Goal: Transaction & Acquisition: Book appointment/travel/reservation

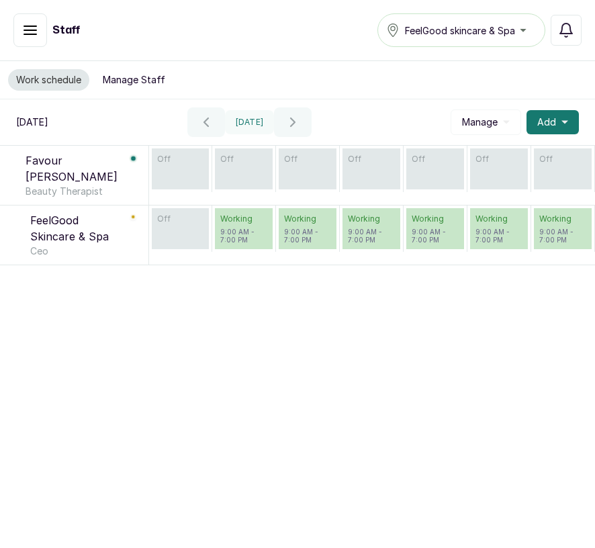
click at [241, 164] on p "off" at bounding box center [243, 159] width 47 height 11
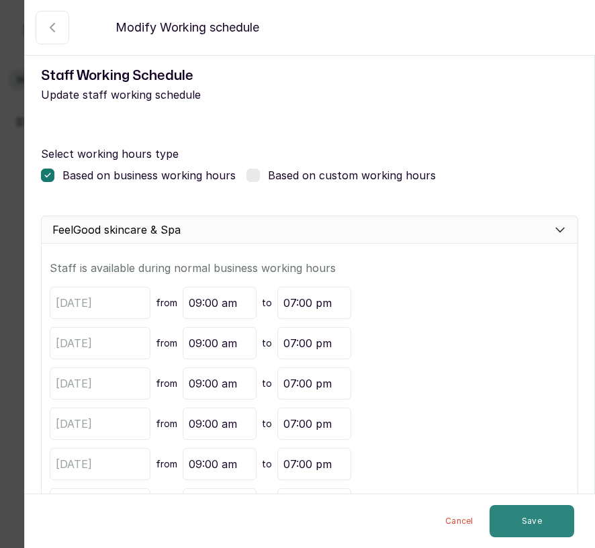
click at [526, 520] on button "Save" at bounding box center [532, 521] width 85 height 32
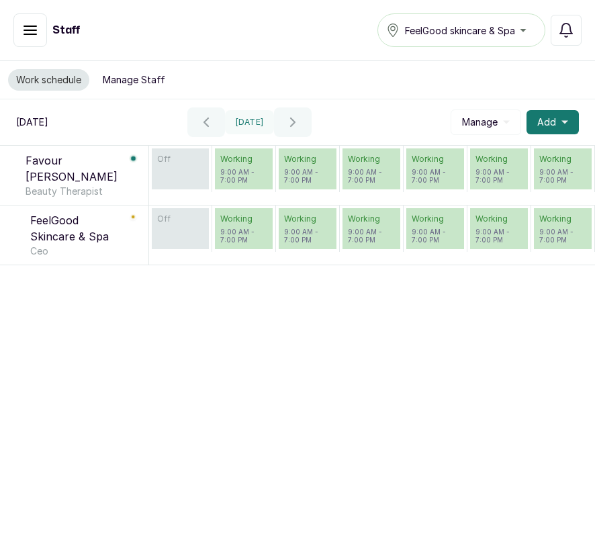
click at [179, 163] on p "off" at bounding box center [180, 159] width 47 height 11
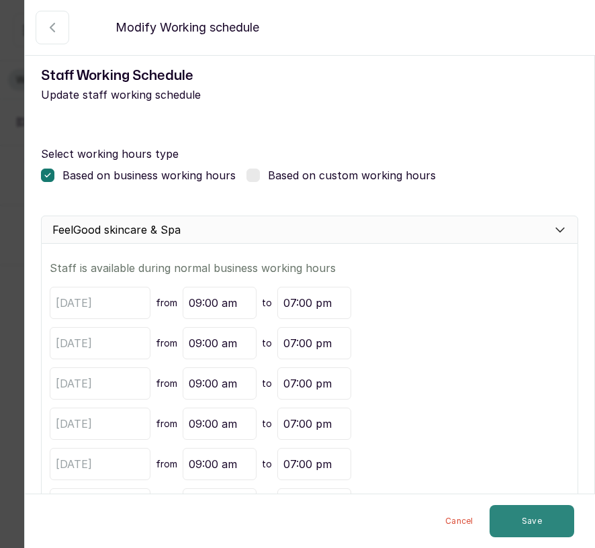
click at [547, 515] on button "Save" at bounding box center [532, 521] width 85 height 32
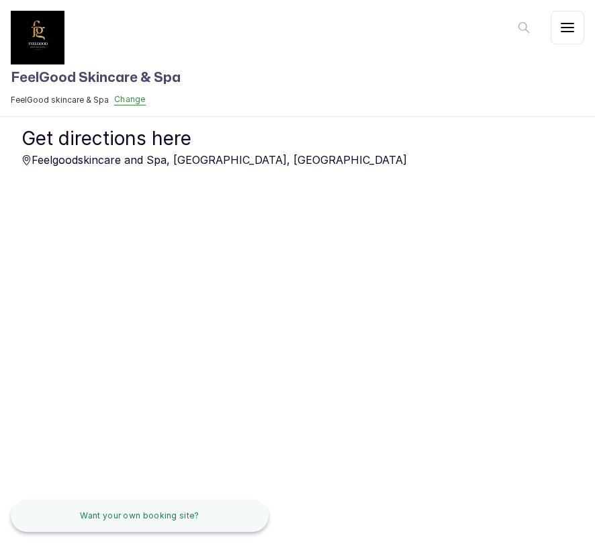
scroll to position [812, 0]
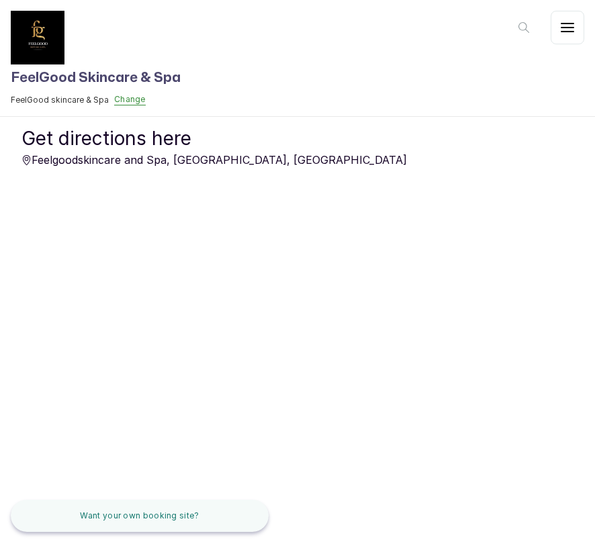
scroll to position [817, 0]
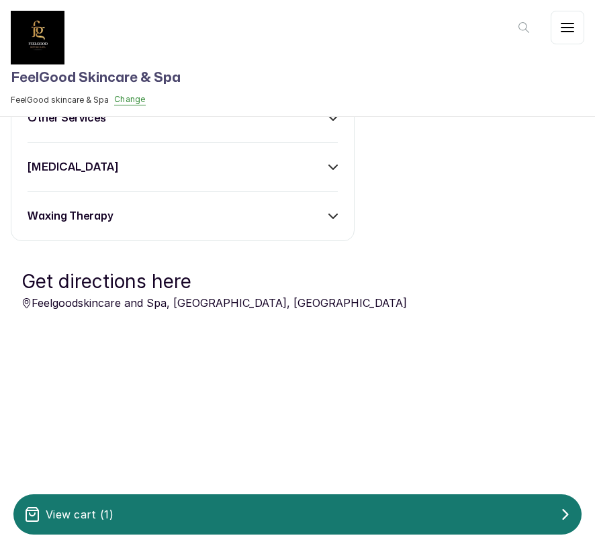
scroll to position [1243, 0]
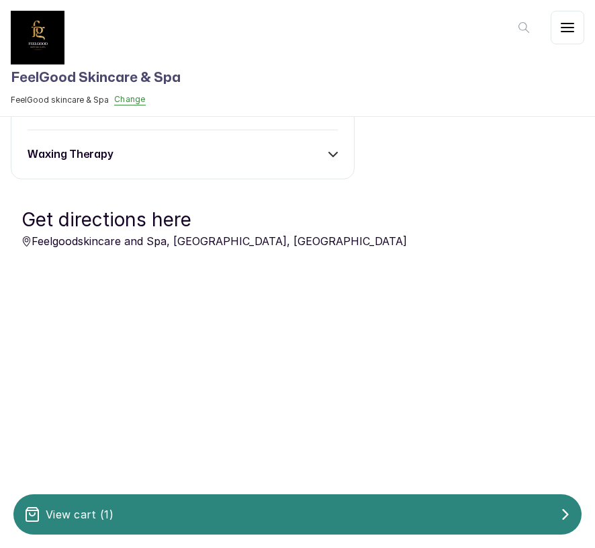
click at [384, 510] on div "View cart ( 1 )" at bounding box center [297, 514] width 568 height 27
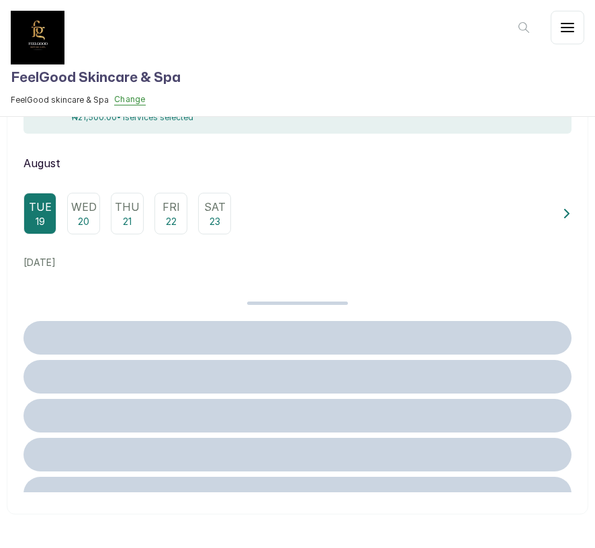
scroll to position [0, 0]
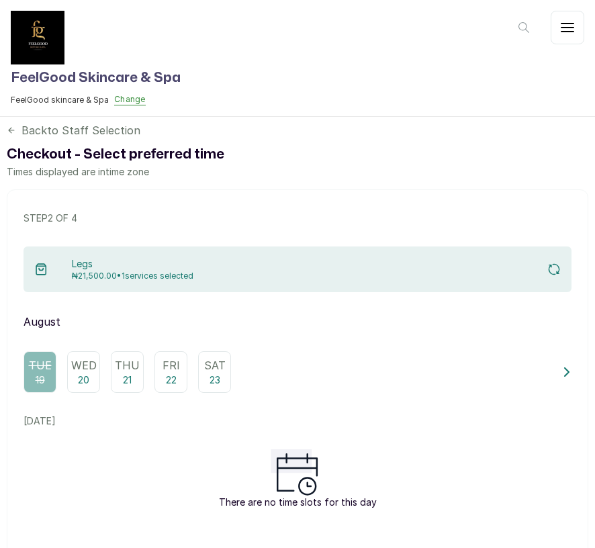
click at [85, 378] on p "20" at bounding box center [83, 379] width 11 height 13
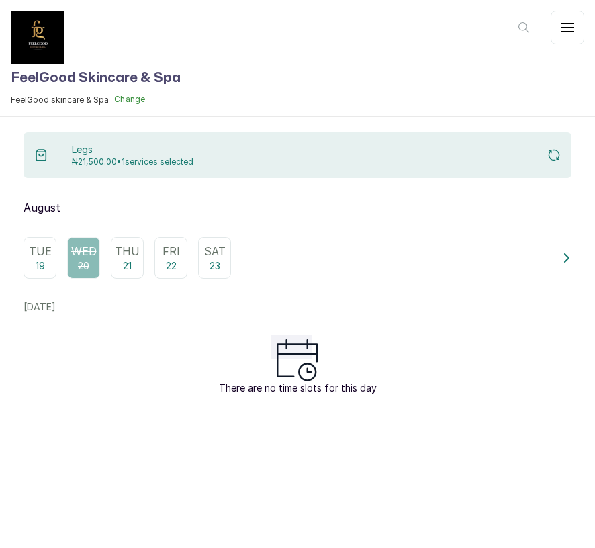
scroll to position [118, 0]
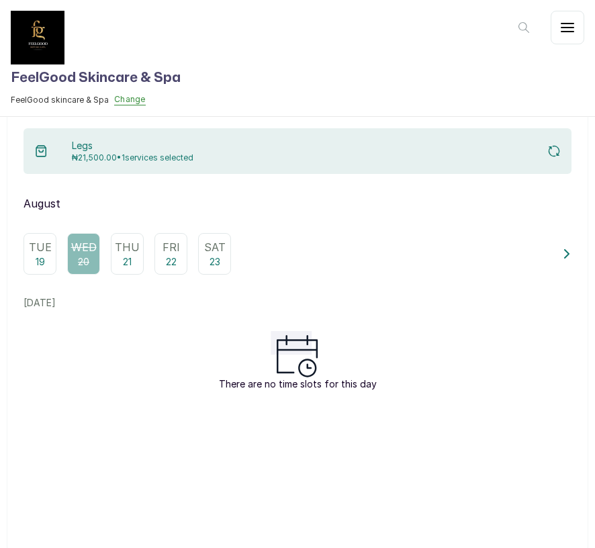
click at [137, 247] on p "Thu" at bounding box center [127, 247] width 25 height 16
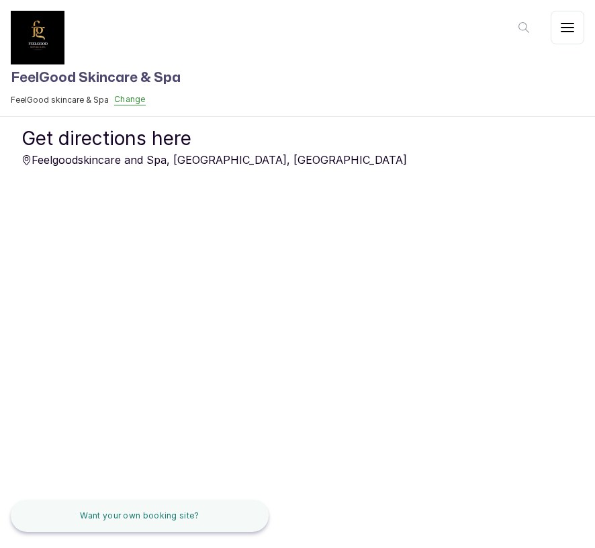
scroll to position [792, 0]
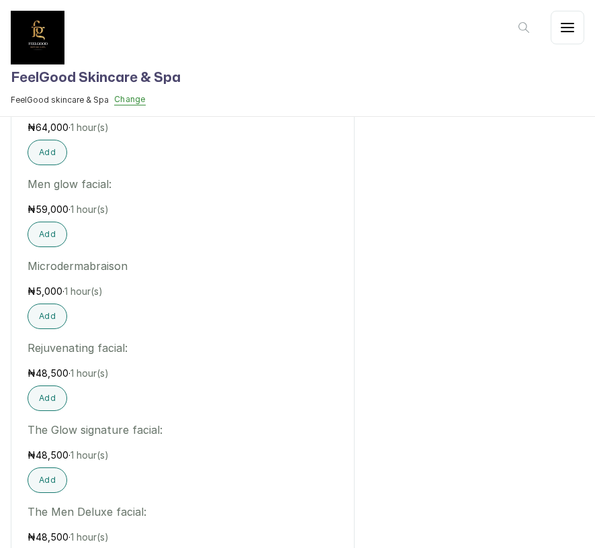
scroll to position [895, 0]
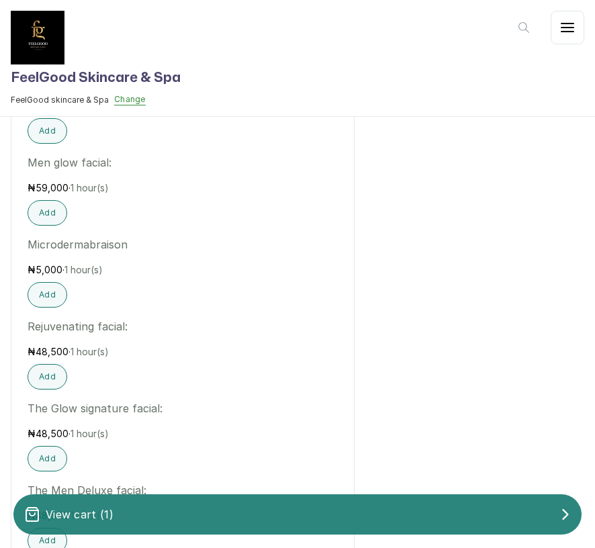
click at [309, 520] on div "View cart ( 1 )" at bounding box center [297, 514] width 568 height 27
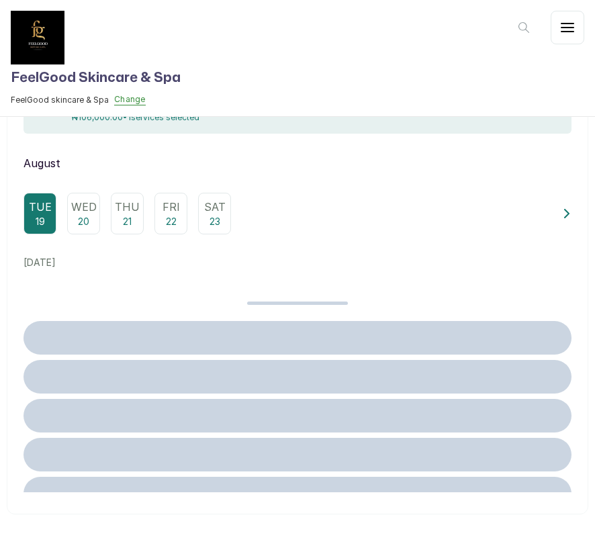
scroll to position [0, 0]
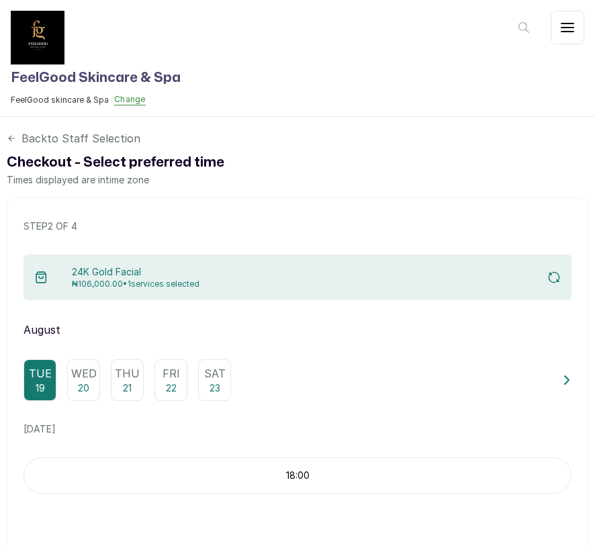
click at [135, 376] on p "Thu" at bounding box center [127, 373] width 25 height 16
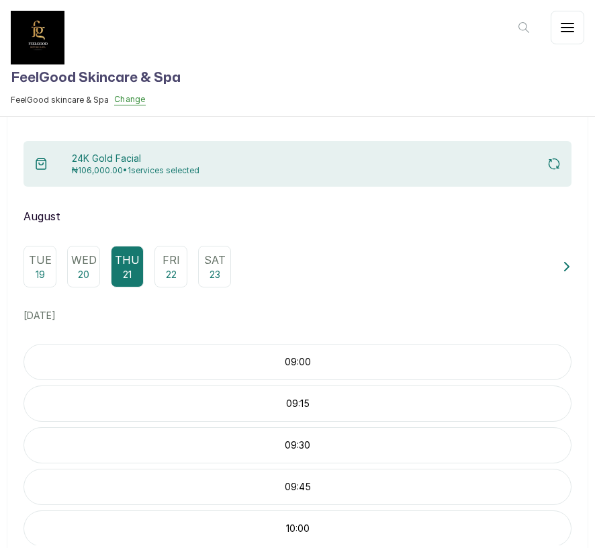
scroll to position [126, 0]
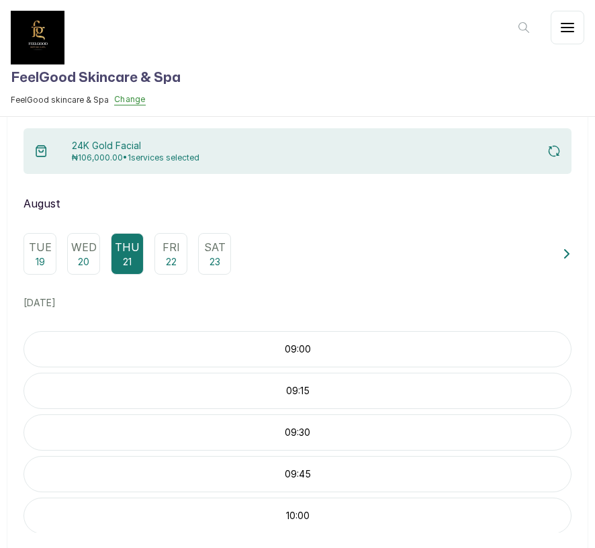
click at [40, 256] on p "19" at bounding box center [40, 261] width 9 height 13
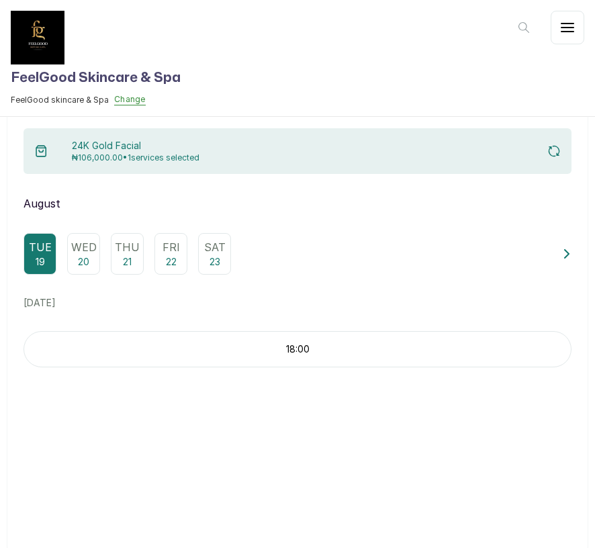
scroll to position [167, 0]
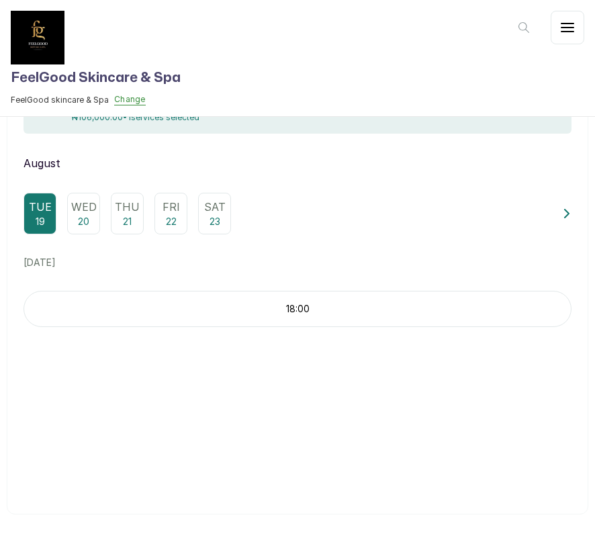
click at [131, 228] on div "Thu 21" at bounding box center [127, 214] width 33 height 42
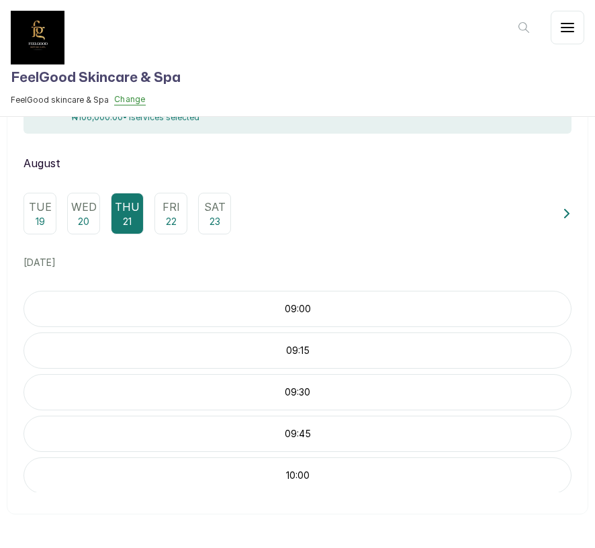
click at [318, 314] on p "09:00" at bounding box center [297, 308] width 547 height 13
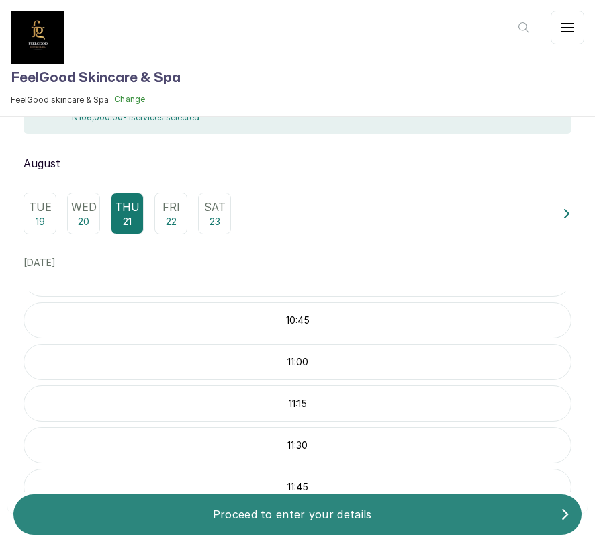
scroll to position [308, 0]
click at [347, 507] on p "Proceed to enter your details" at bounding box center [292, 514] width 536 height 16
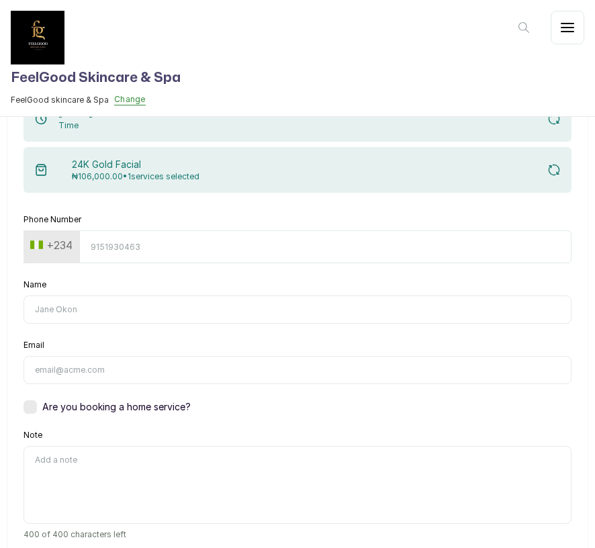
scroll to position [111, 0]
click at [130, 247] on input "Phone Number" at bounding box center [325, 246] width 492 height 33
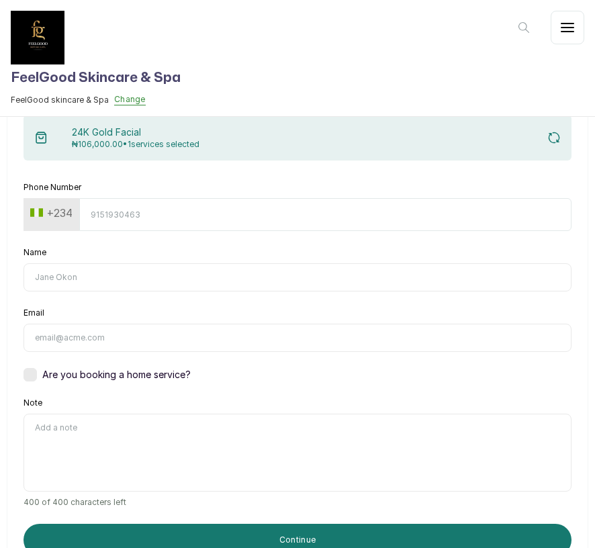
scroll to position [140, 0]
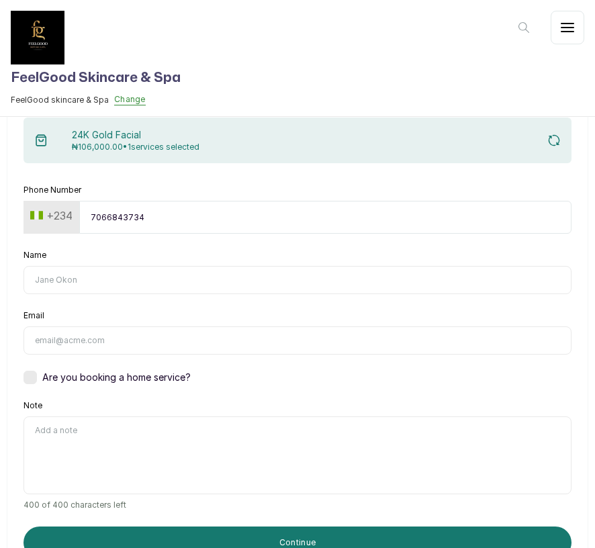
type input "7066843734"
click at [83, 288] on input "Name" at bounding box center [298, 280] width 548 height 28
type input "Ifedayo Ajose"
click at [88, 345] on input "Email" at bounding box center [298, 340] width 548 height 28
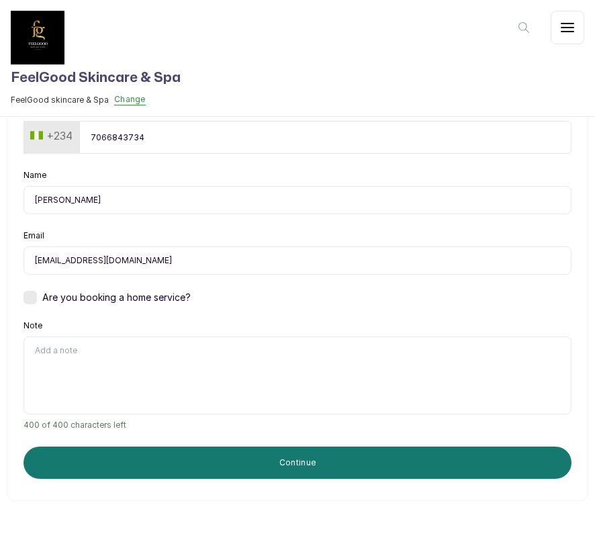
scroll to position [228, 0]
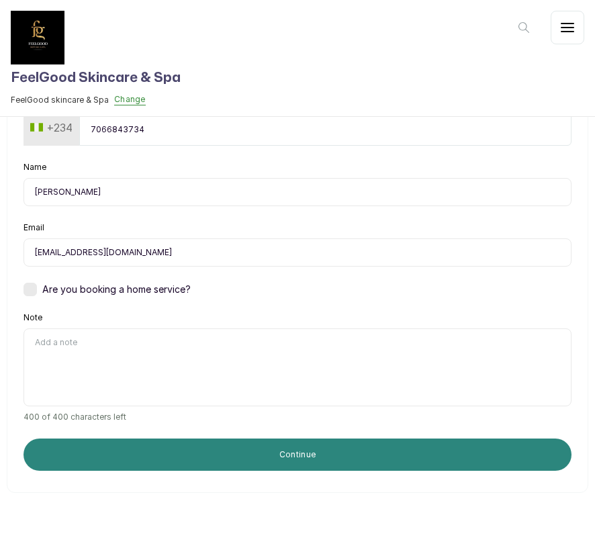
type input "petiteife36@gmail.com"
click at [269, 459] on button "Continue" at bounding box center [298, 455] width 548 height 32
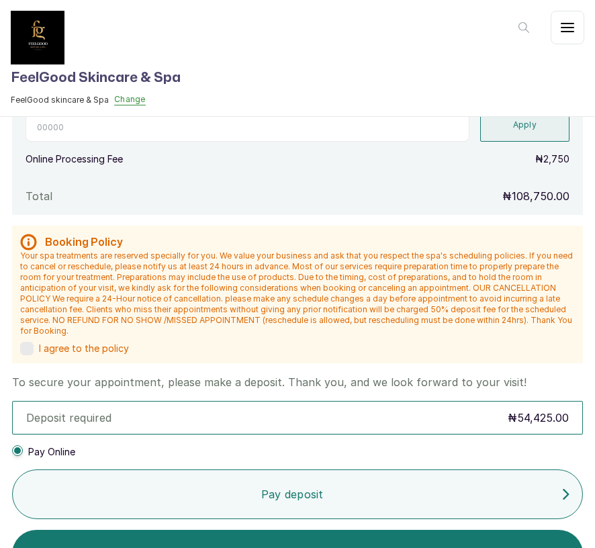
scroll to position [401, 0]
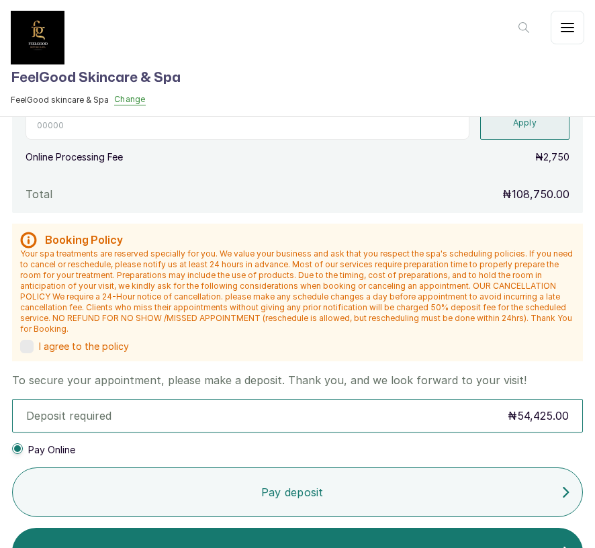
click at [38, 340] on div "I agree to the policy" at bounding box center [297, 346] width 555 height 13
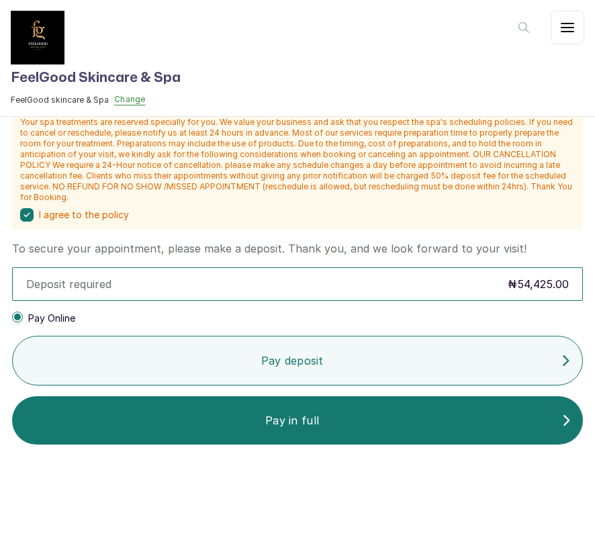
scroll to position [531, 0]
